Goal: Transaction & Acquisition: Purchase product/service

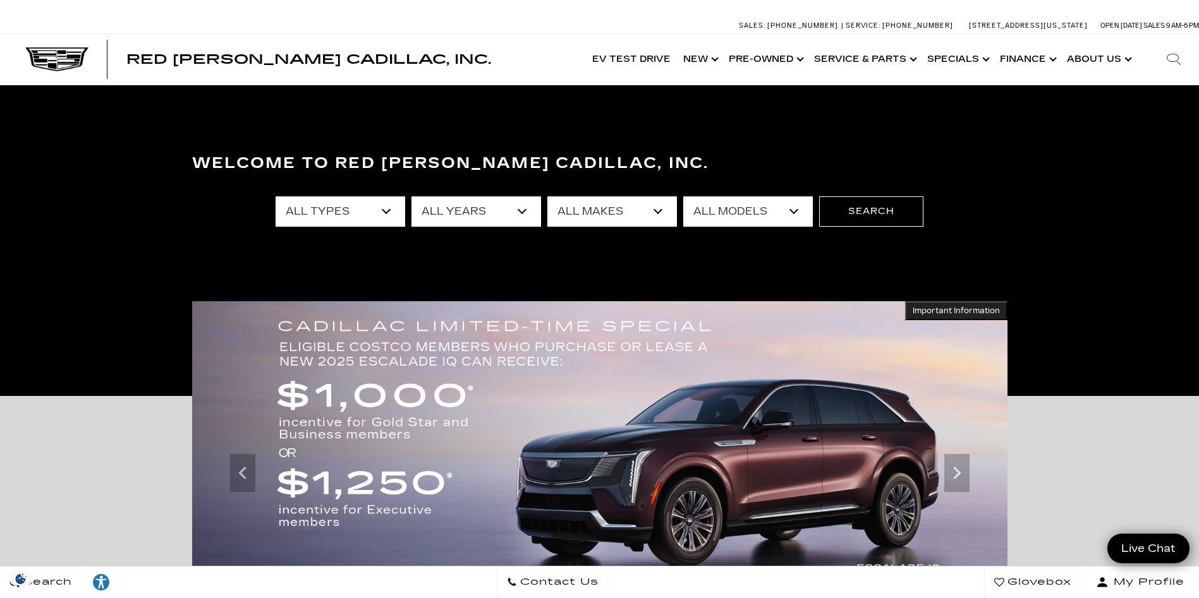
click at [385, 209] on select "All Types New Used Certified Used Demo" at bounding box center [341, 212] width 130 height 30
select select "Used"
click at [276, 197] on select "All Types New Used Certified Used Demo" at bounding box center [341, 212] width 130 height 30
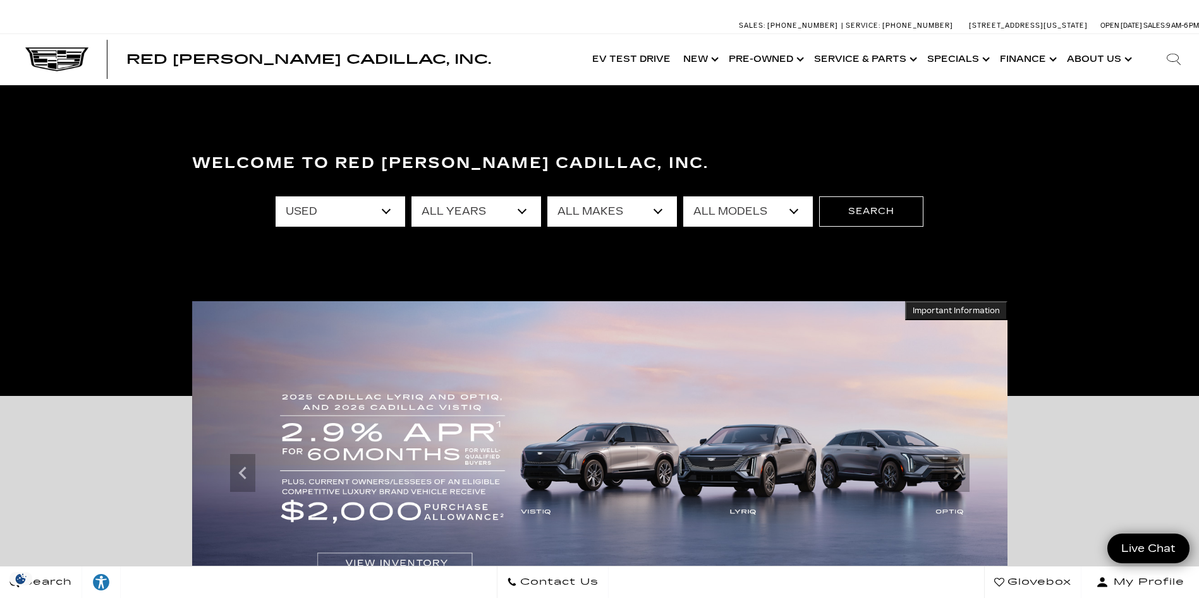
click at [658, 210] on select "All Makes Audi BMW Buick Cadillac Chevrolet Chrysler Ford Honda Jeep Lexus Merc…" at bounding box center [612, 212] width 130 height 30
select select "Cadillac"
click at [547, 197] on select "All Makes Audi BMW Buick Cadillac Chevrolet Chrysler Ford Honda Jeep Lexus Merc…" at bounding box center [612, 212] width 130 height 30
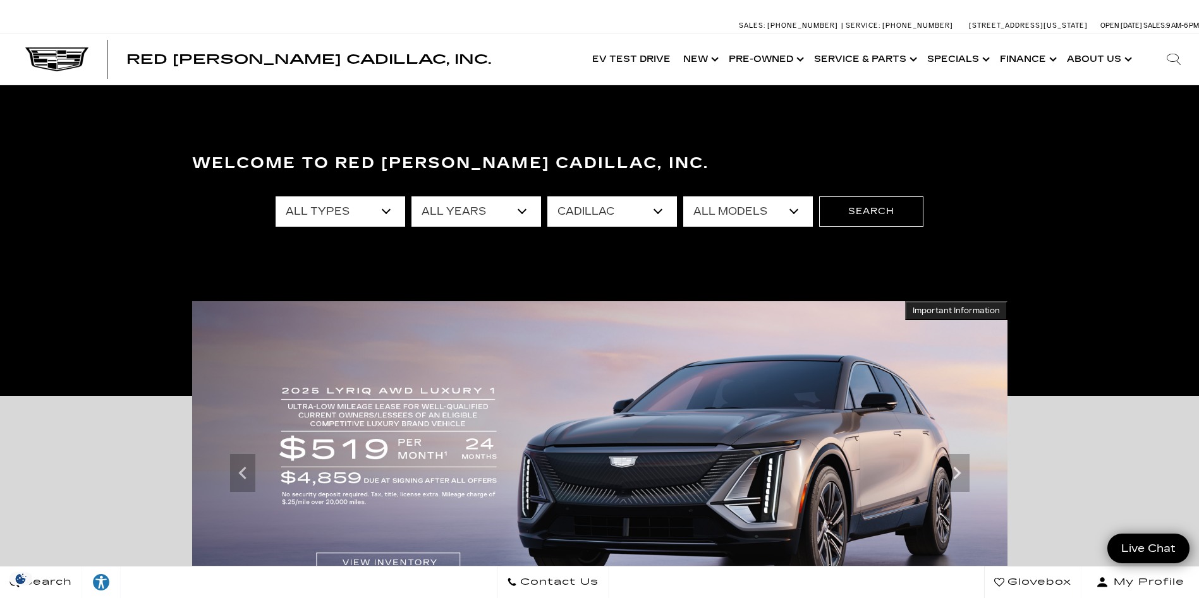
click at [794, 211] on select "All Models Escalade LYRIQ SRX XT4 XT5 XT6" at bounding box center [748, 212] width 130 height 30
select select "Escalade"
click at [683, 197] on select "All Models Escalade LYRIQ SRX XT4 XT5 XT6" at bounding box center [748, 212] width 130 height 30
click at [852, 212] on button "Search" at bounding box center [871, 212] width 104 height 30
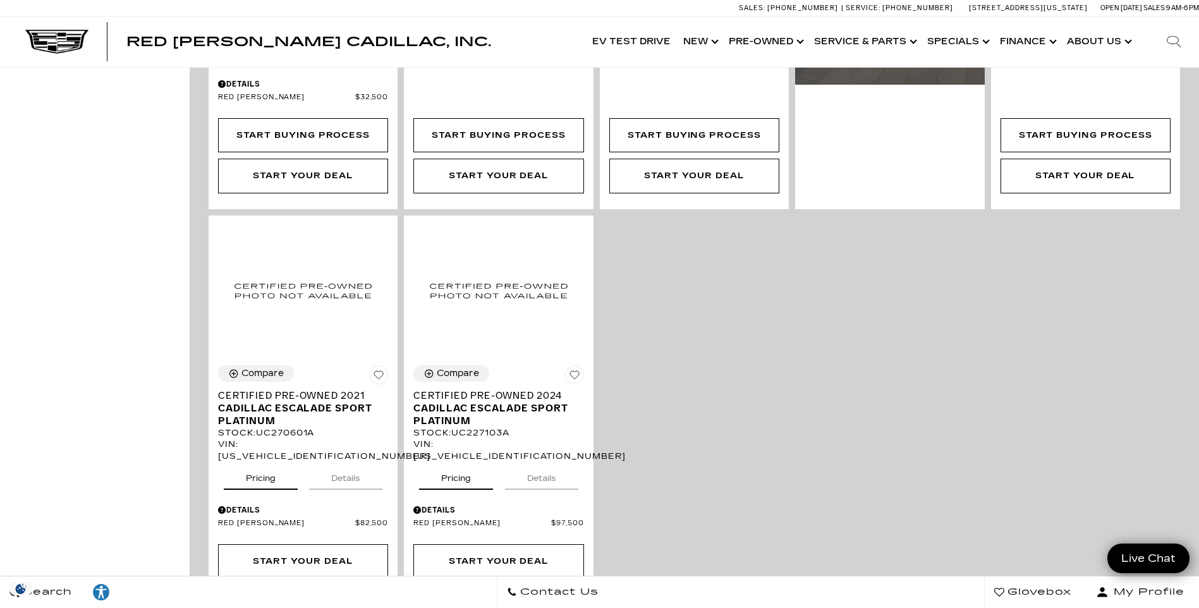
scroll to position [761, 0]
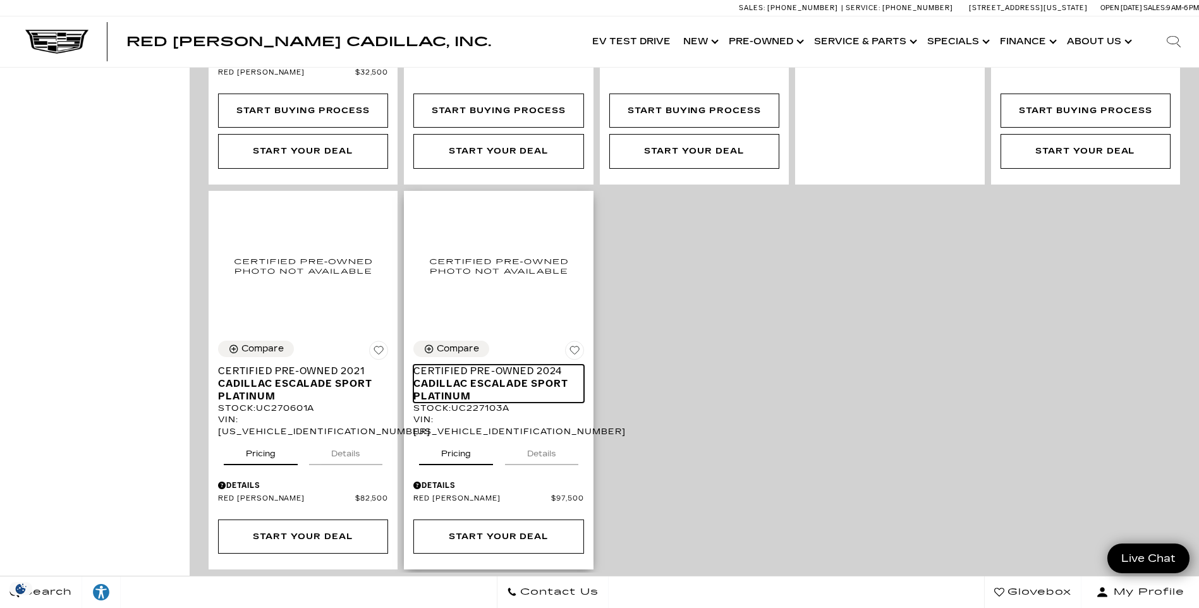
click at [501, 365] on span "Certified Pre-Owned 2024" at bounding box center [493, 371] width 161 height 13
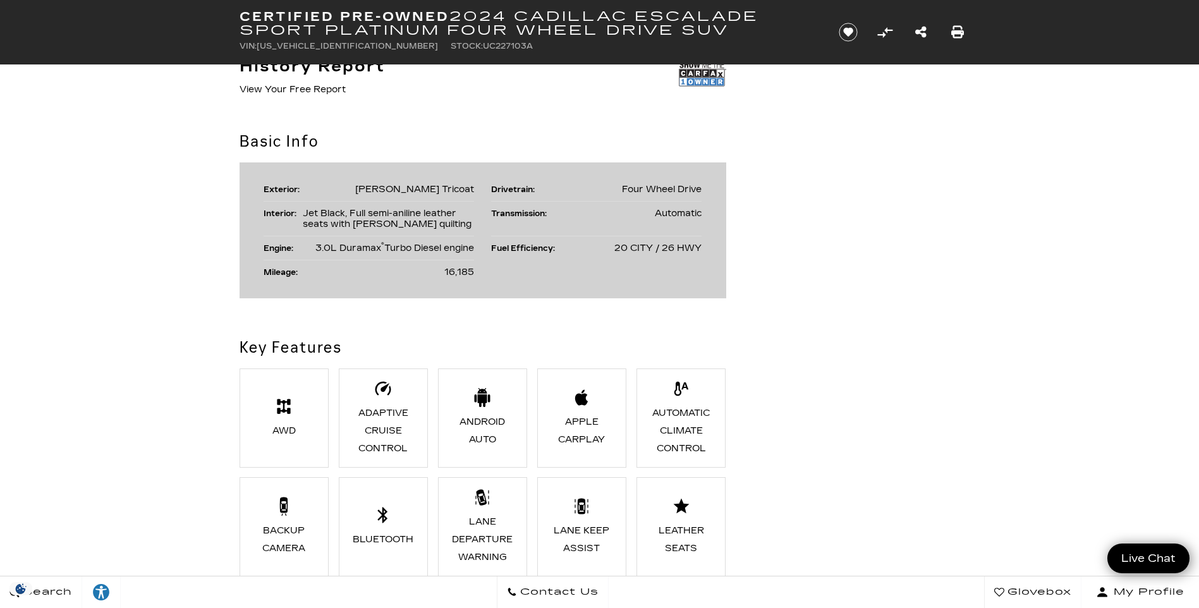
scroll to position [669, 0]
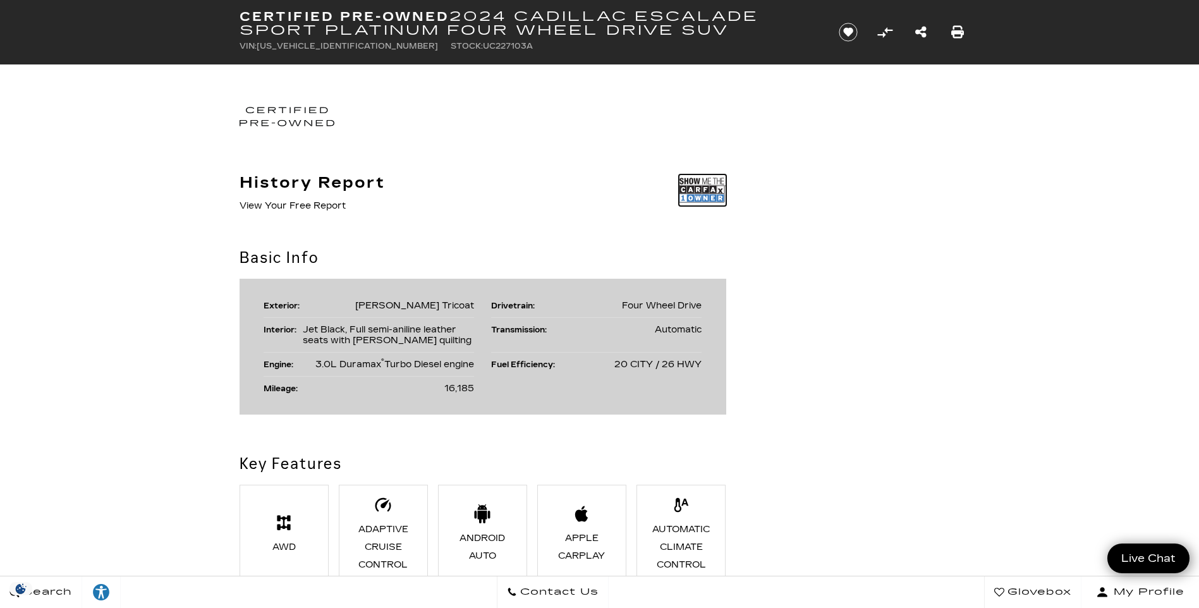
click at [692, 194] on img at bounding box center [702, 190] width 47 height 32
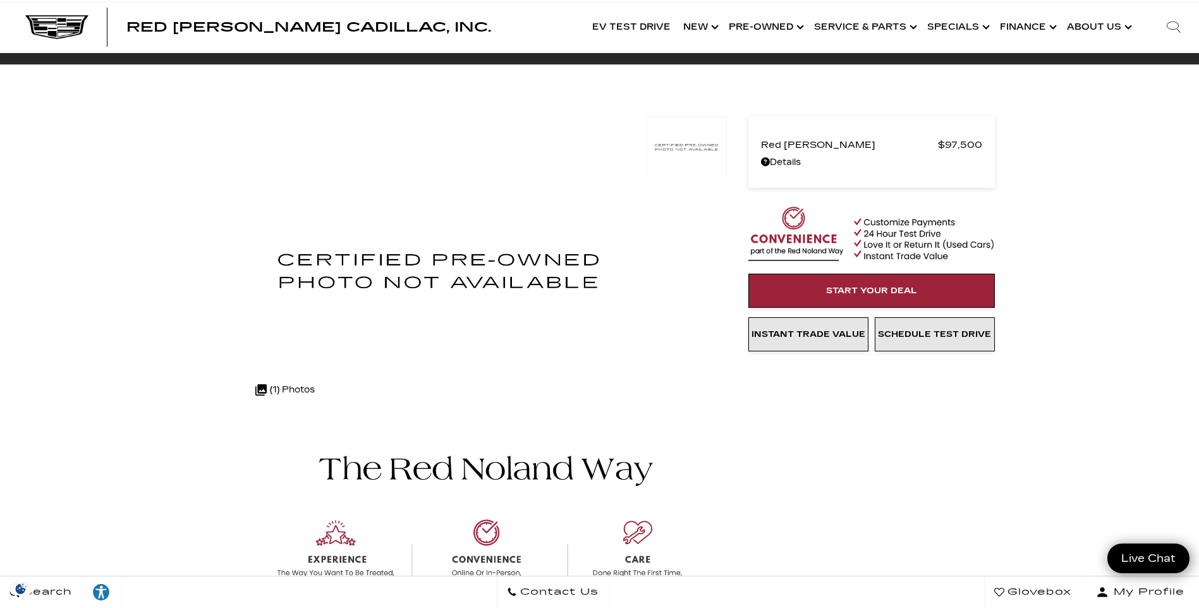
scroll to position [13, 0]
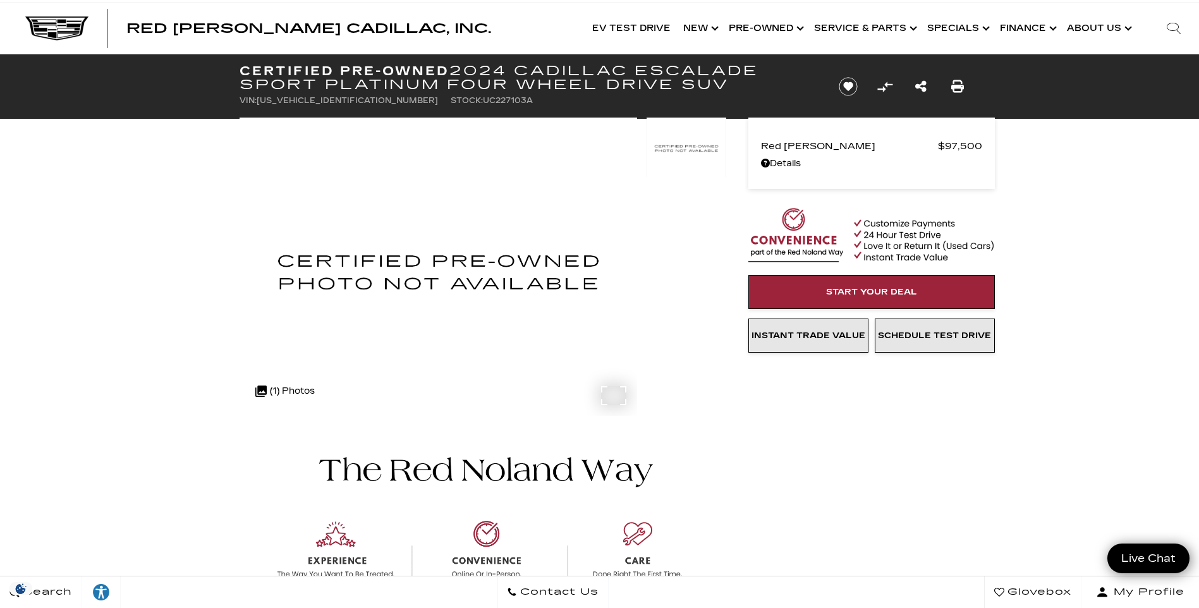
click at [279, 389] on div ".cls-1, .cls-3 { fill: #c50033; } .cls-1 { clip-rule: evenodd; } .cls-2 { clip-…" at bounding box center [285, 391] width 72 height 30
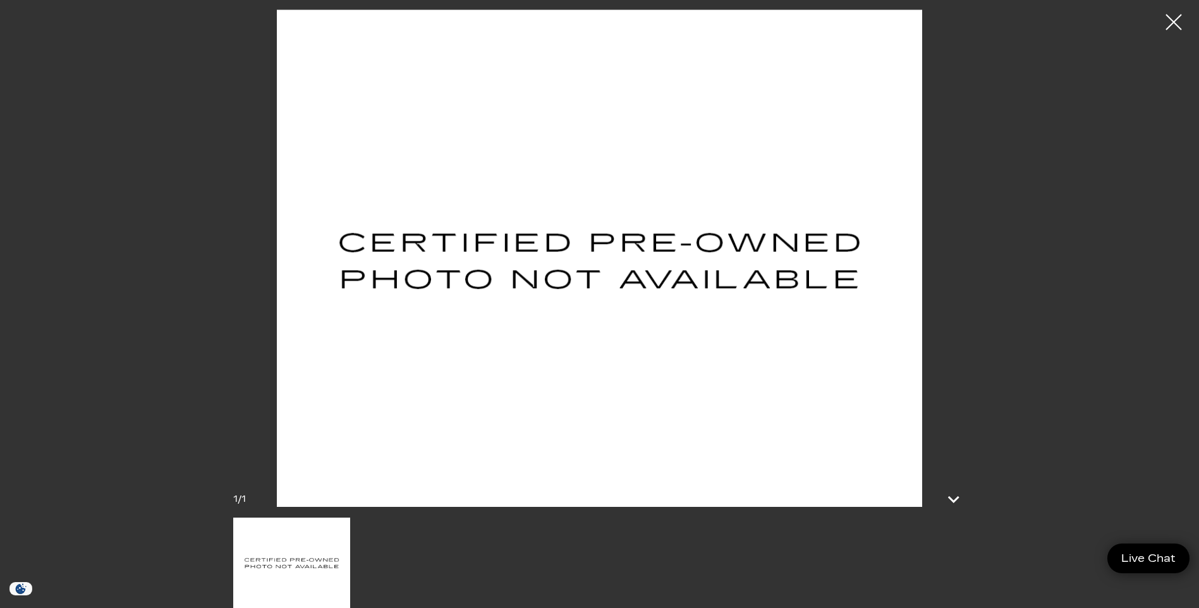
scroll to position [0, 0]
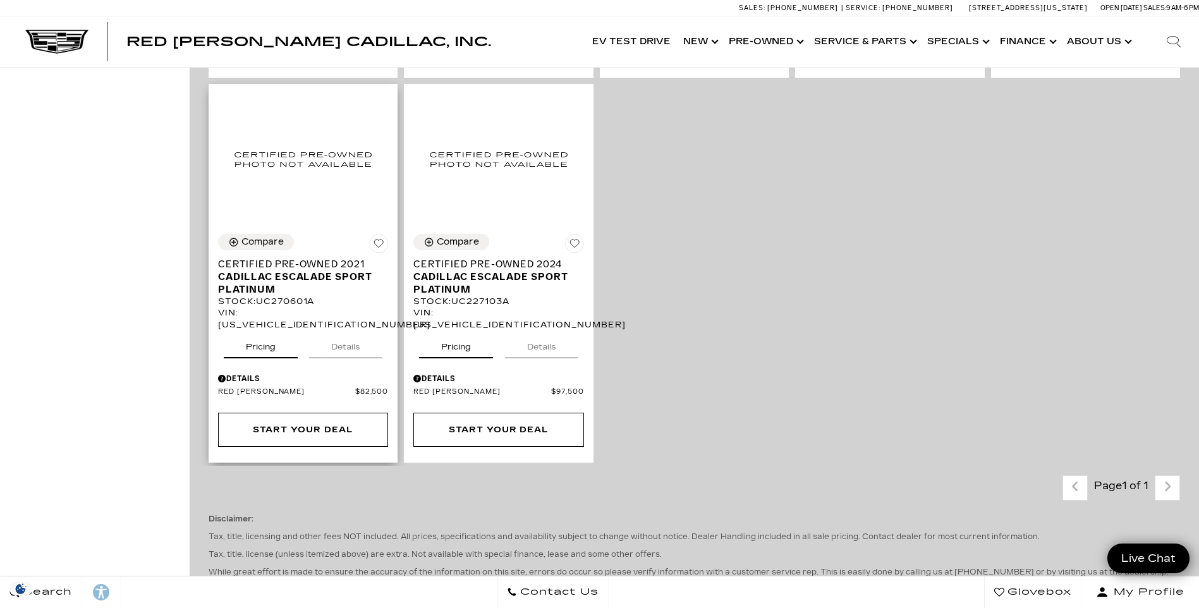
scroll to position [870, 0]
click at [274, 257] on span "Certified Pre-Owned 2021" at bounding box center [298, 263] width 161 height 13
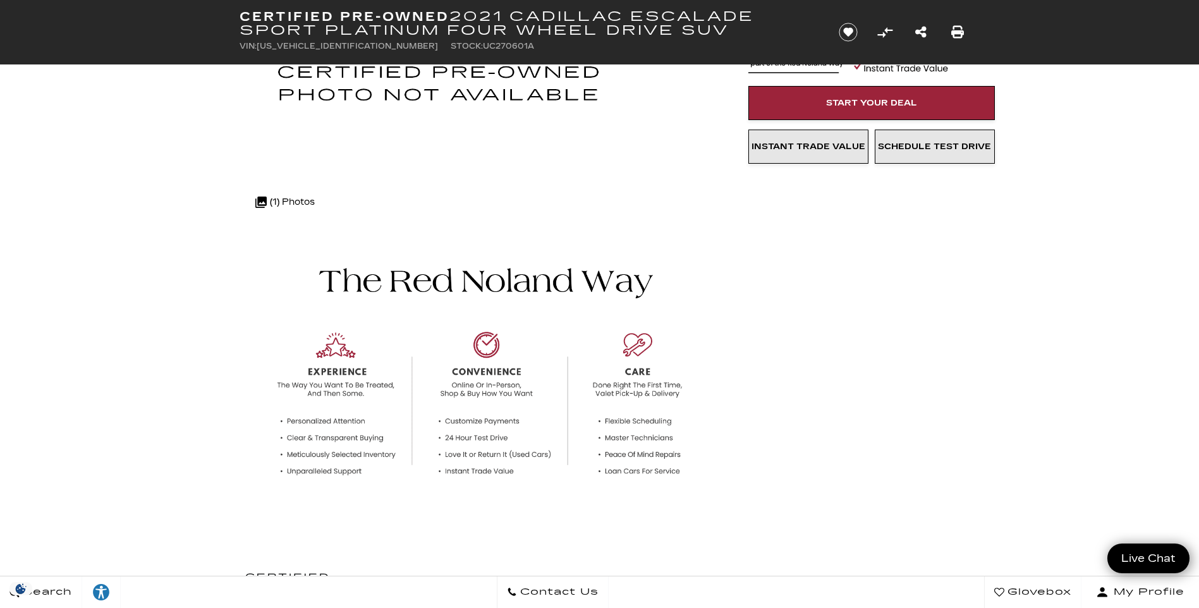
scroll to position [168, 0]
